Goal: Navigation & Orientation: Find specific page/section

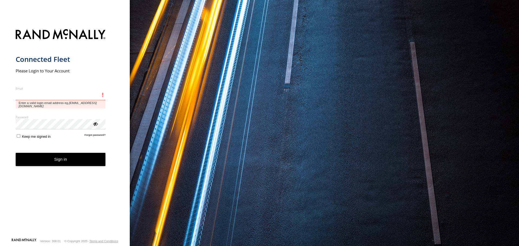
type input "**********"
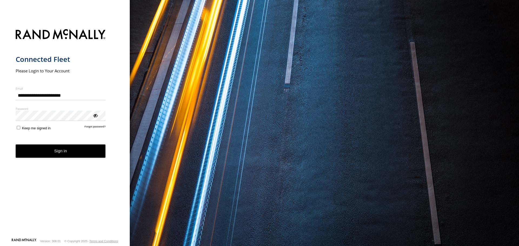
click at [54, 150] on button "Sign in" at bounding box center [61, 151] width 90 height 13
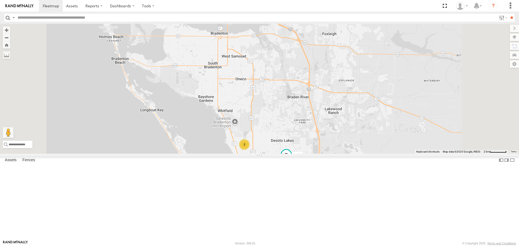
click at [516, 36] on label at bounding box center [514, 38] width 9 height 8
click at [0, 0] on span "Basemaps" at bounding box center [0, 0] width 0 height 0
click at [0, 0] on span "Roadmap" at bounding box center [0, 0] width 0 height 0
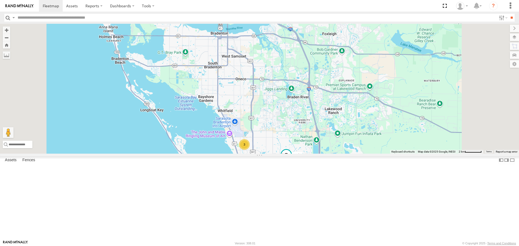
click at [0, 0] on span "Overlays" at bounding box center [0, 0] width 0 height 0
click at [0, 0] on span "Traffic" at bounding box center [0, 0] width 0 height 0
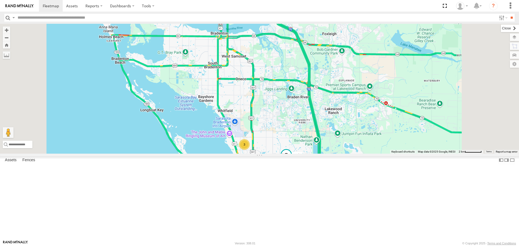
click at [501, 29] on label at bounding box center [510, 29] width 18 height 8
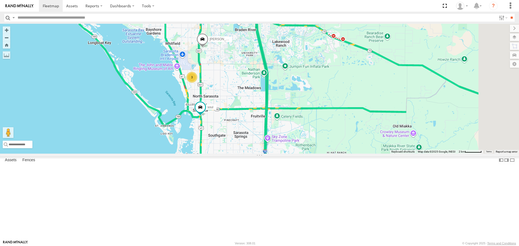
drag, startPoint x: 263, startPoint y: 152, endPoint x: 236, endPoint y: 118, distance: 43.5
click at [236, 118] on div "[PERSON_NAME] soul 3" at bounding box center [259, 89] width 519 height 130
